Goal: Task Accomplishment & Management: Manage account settings

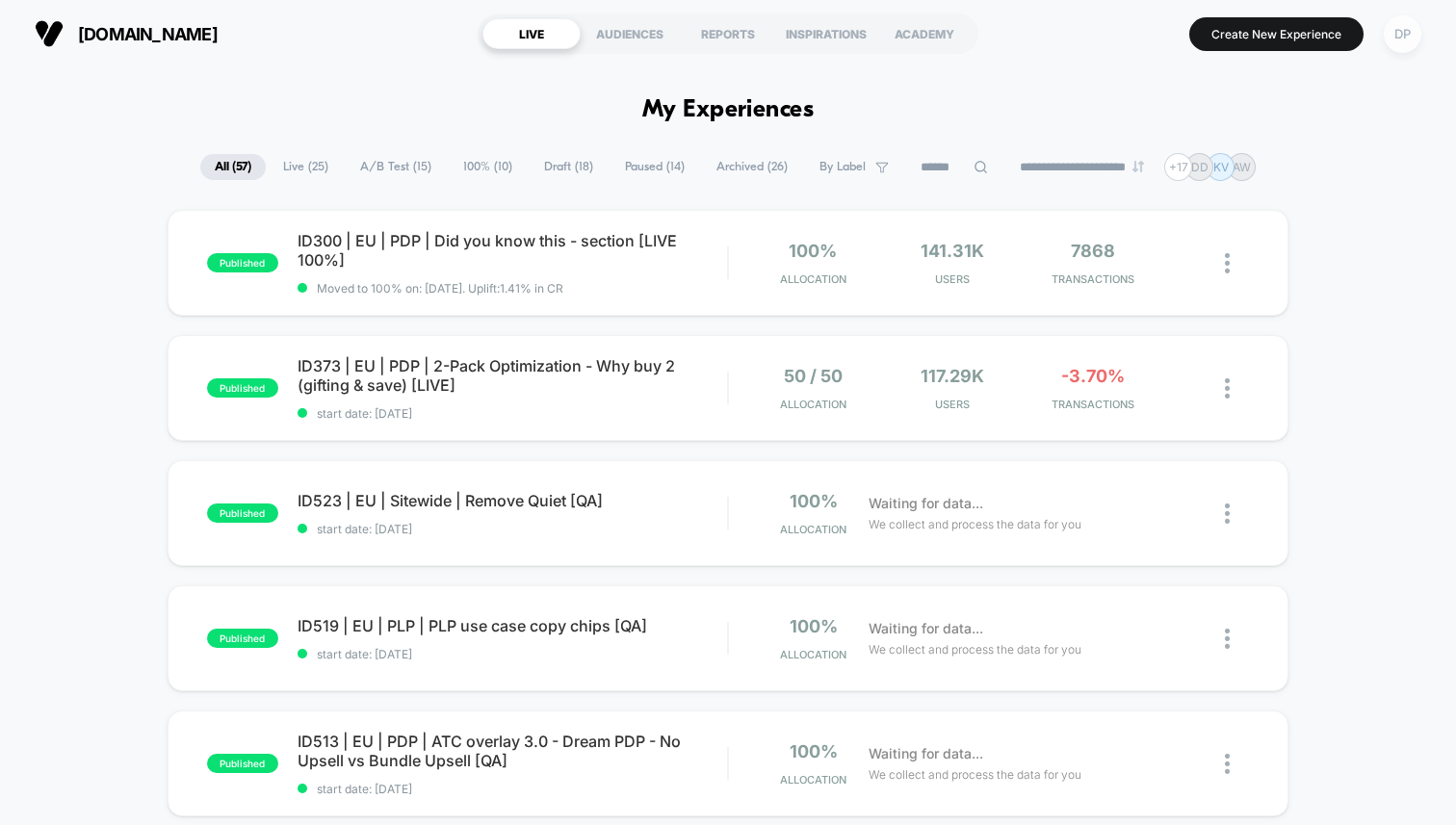
click at [1403, 28] on div "DP" at bounding box center [1402, 34] width 37 height 37
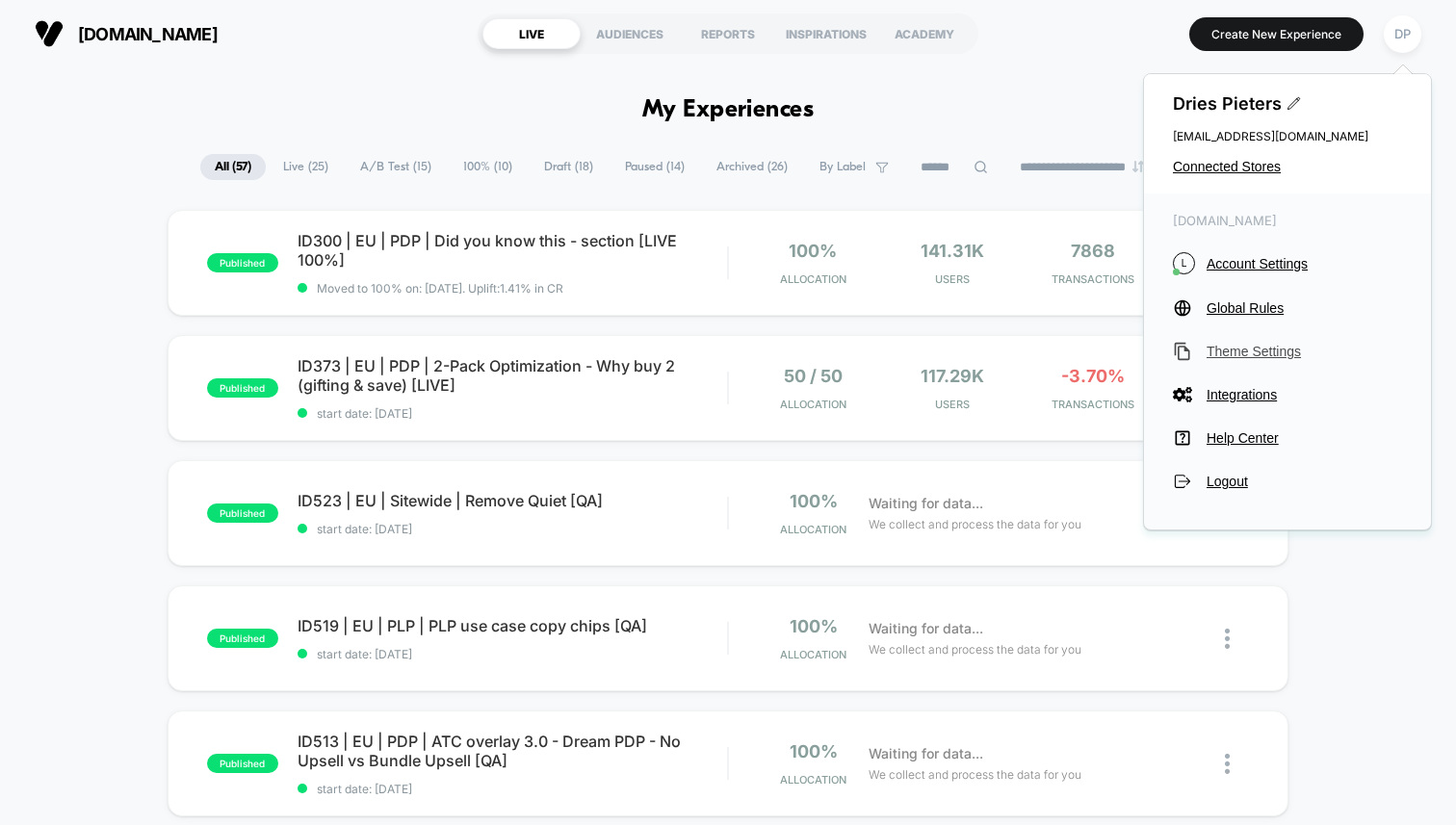
click at [1242, 349] on span "Theme Settings" at bounding box center [1304, 352] width 195 height 16
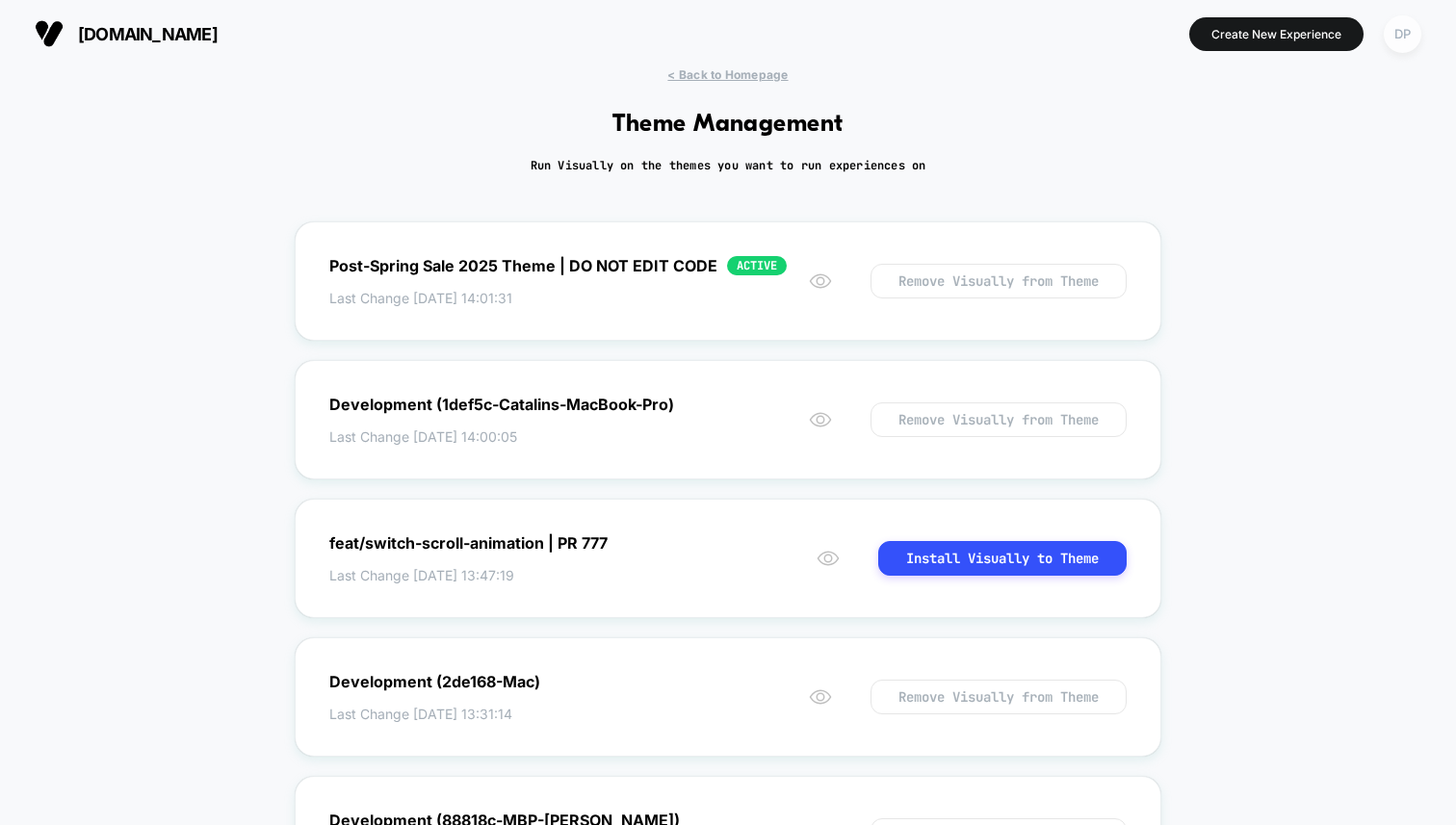
click at [1400, 22] on div "DP" at bounding box center [1402, 34] width 37 height 37
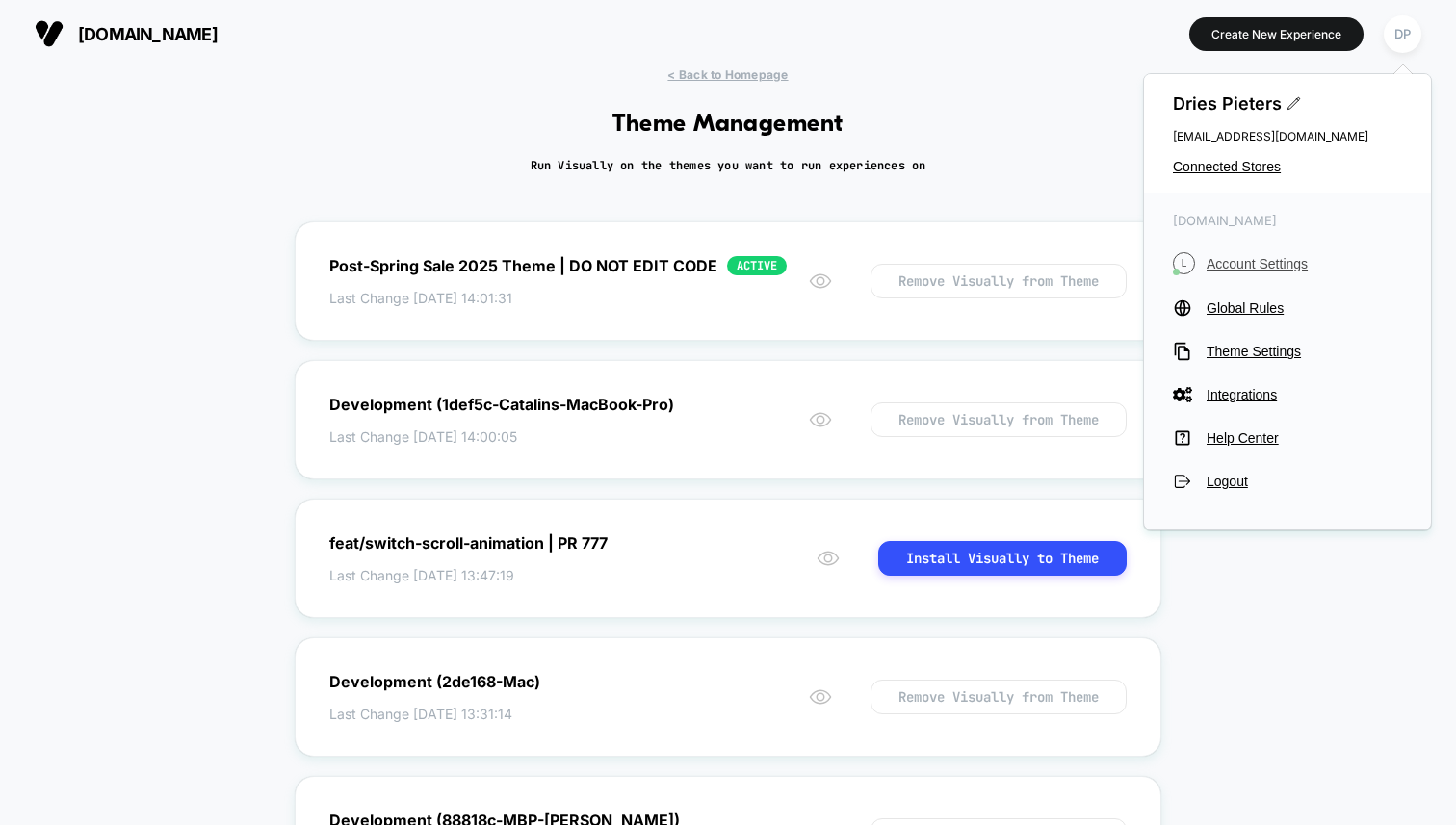
click at [1272, 260] on span "Account Settings" at bounding box center [1304, 264] width 195 height 16
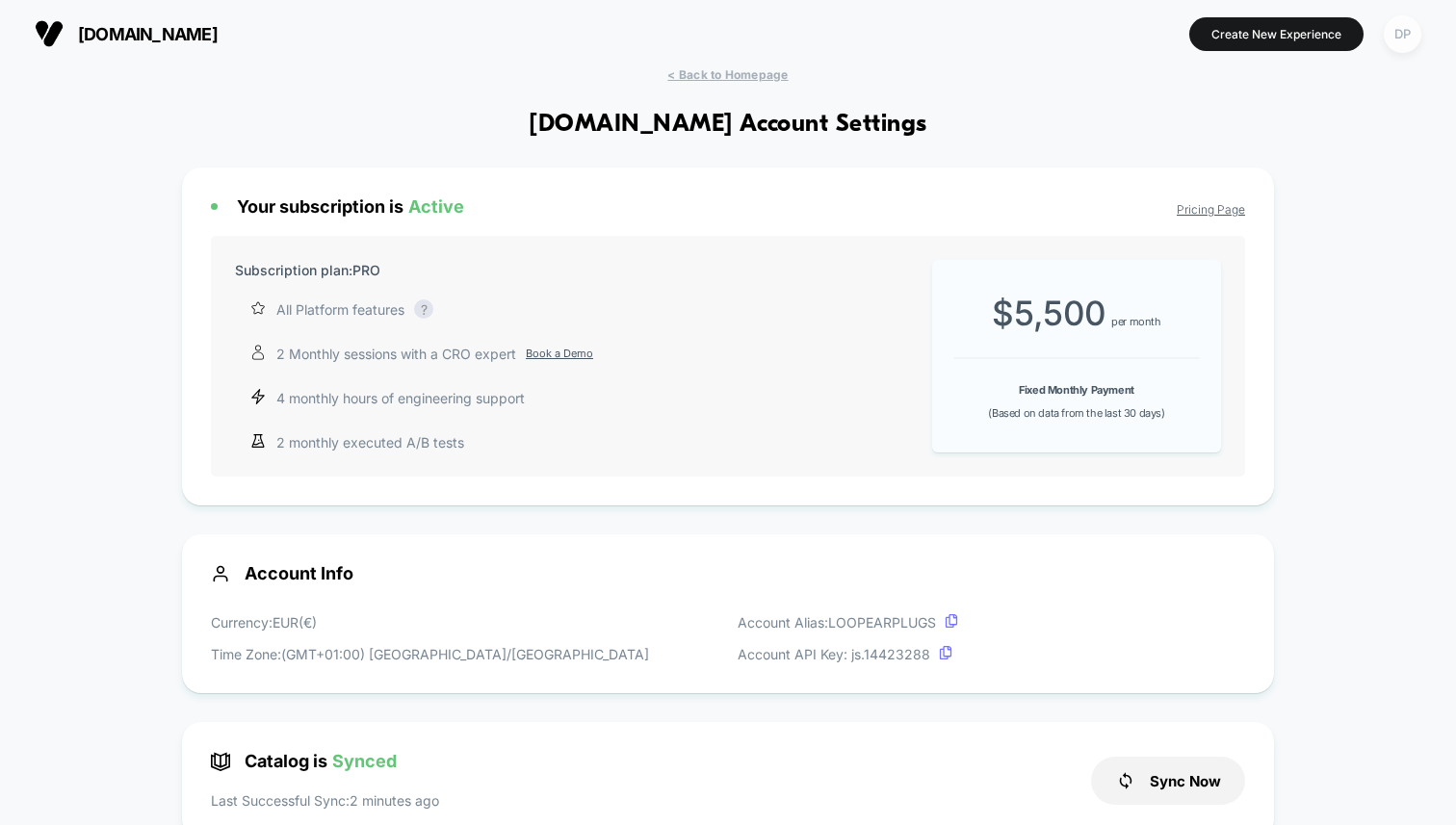
click at [1411, 32] on div "DP" at bounding box center [1402, 34] width 37 height 37
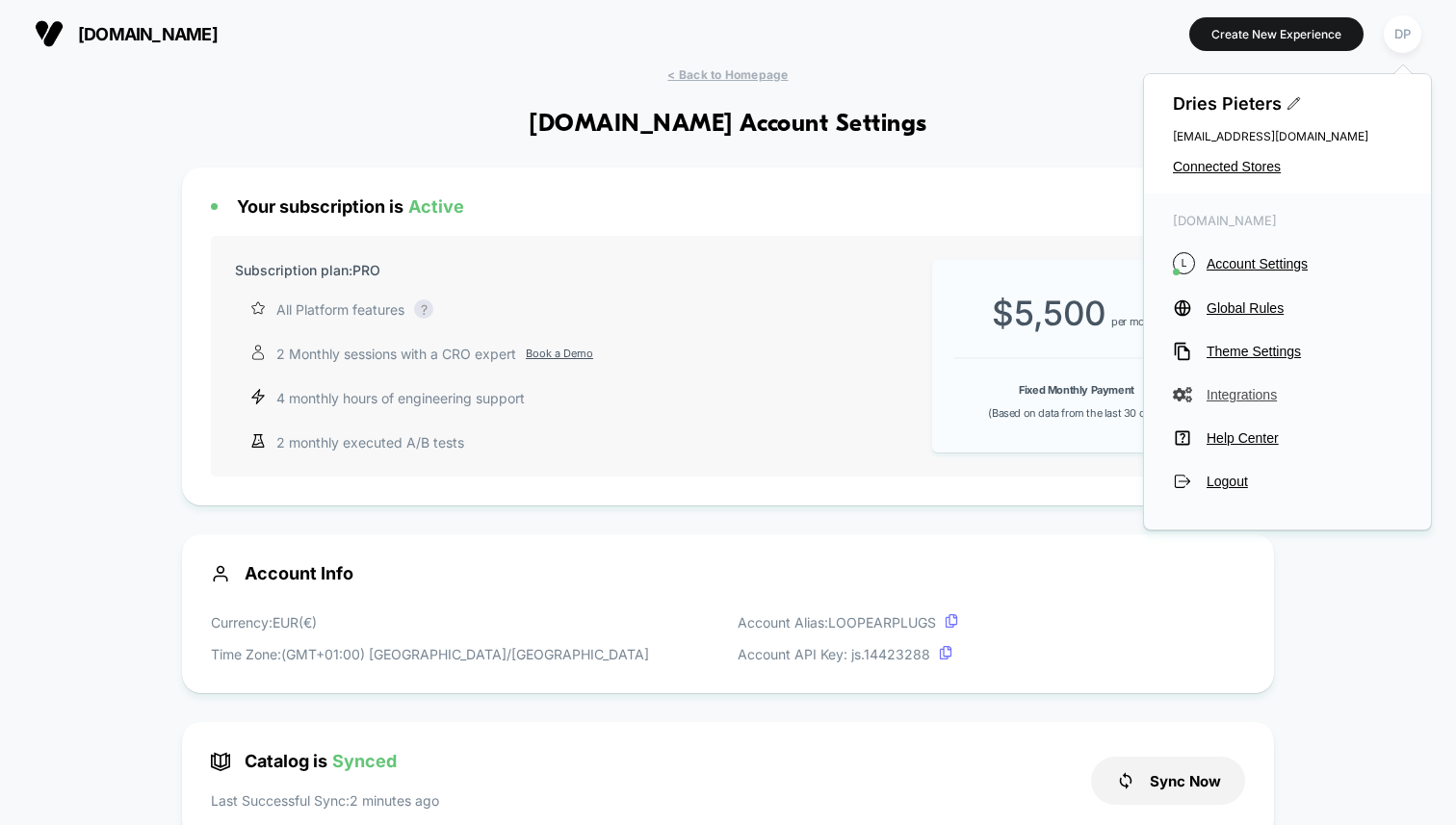
click at [1253, 397] on span "Integrations" at bounding box center [1304, 395] width 195 height 16
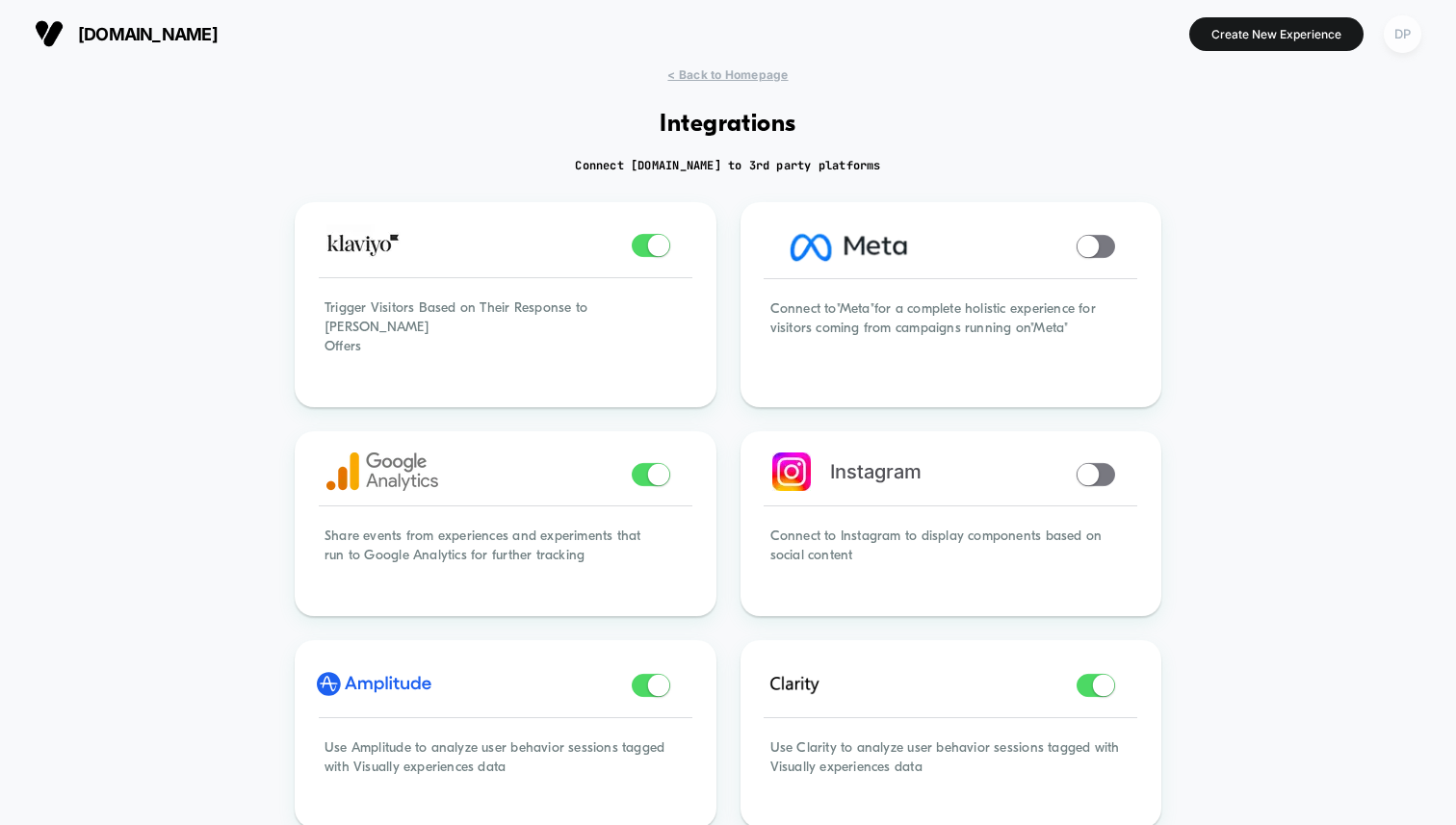
click at [1411, 23] on div "DP" at bounding box center [1402, 34] width 37 height 37
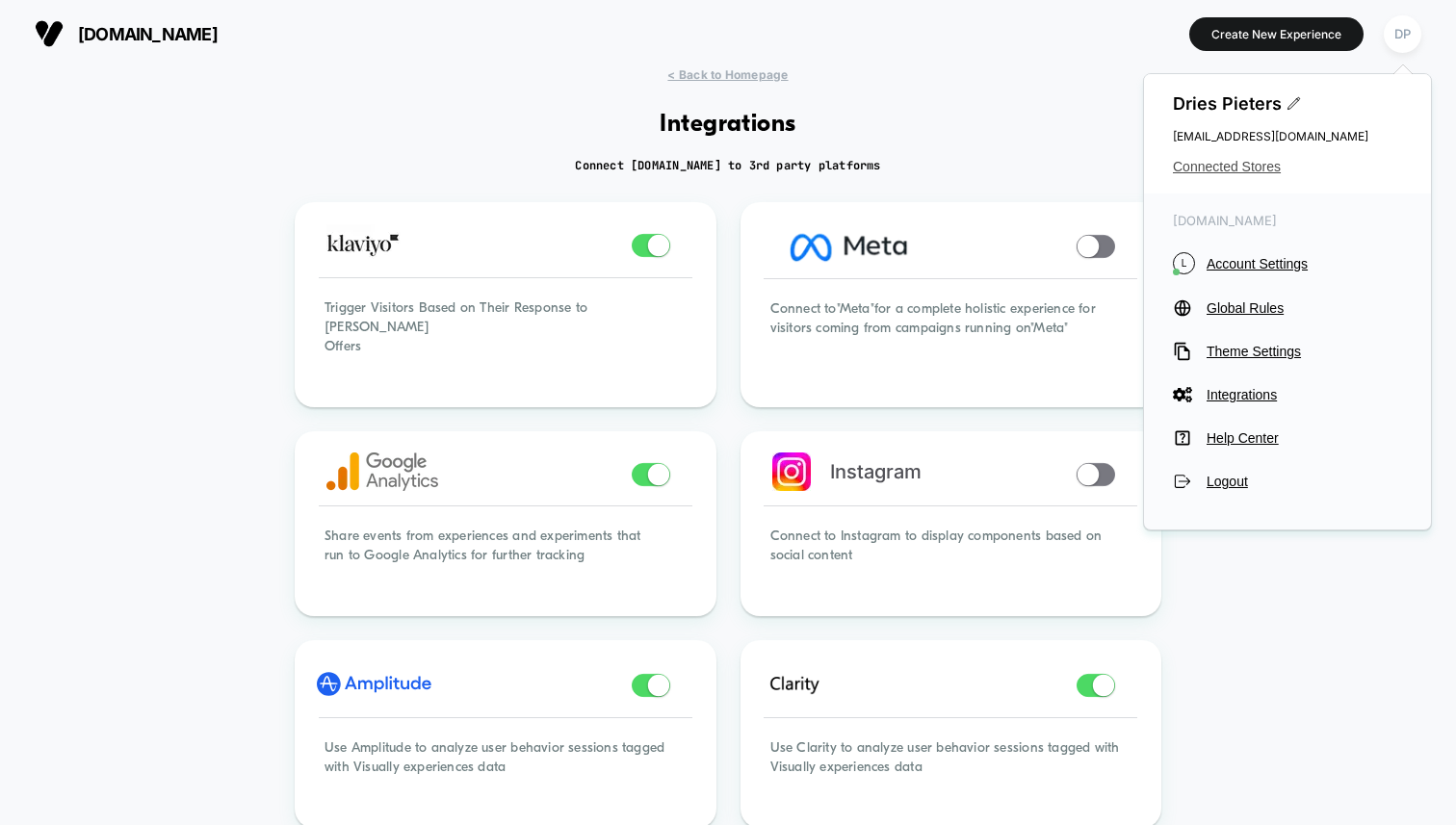
click at [1230, 169] on span "Connected Stores" at bounding box center [1287, 167] width 229 height 16
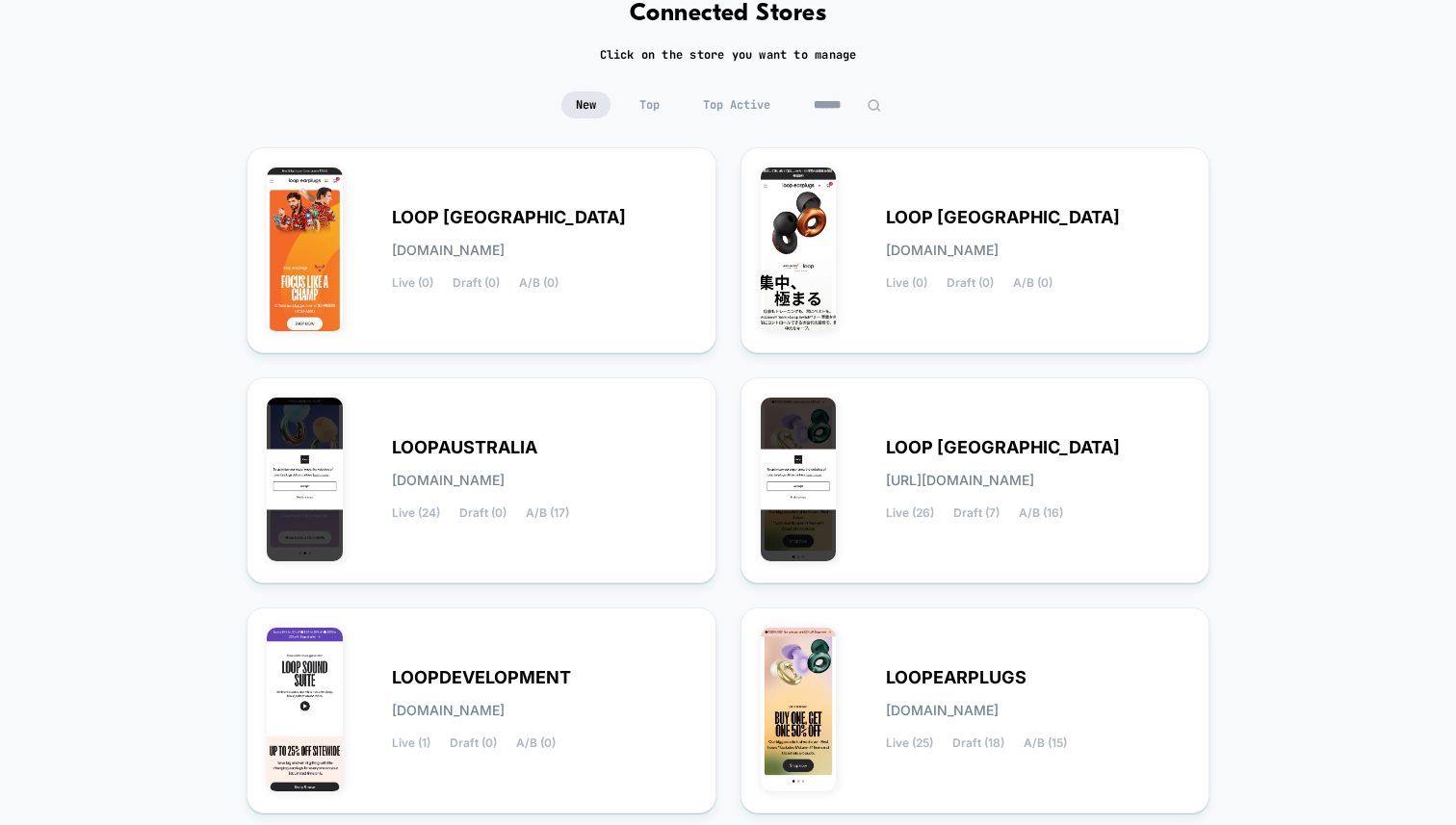
scroll to position [143, 0]
